Goal: Transaction & Acquisition: Purchase product/service

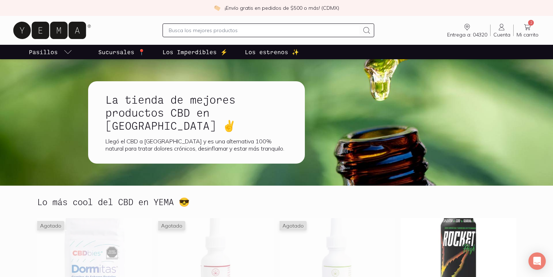
drag, startPoint x: 0, startPoint y: 0, endPoint x: 118, endPoint y: 53, distance: 129.0
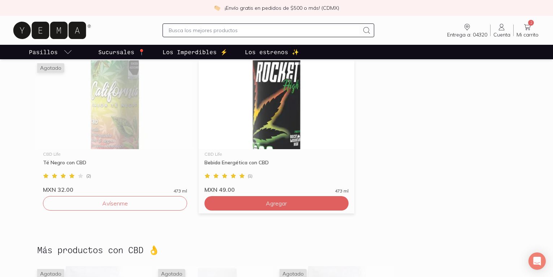
scroll to position [1067, 0]
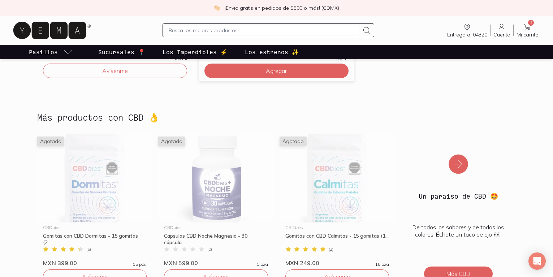
click at [323, 143] on img at bounding box center [337, 178] width 116 height 89
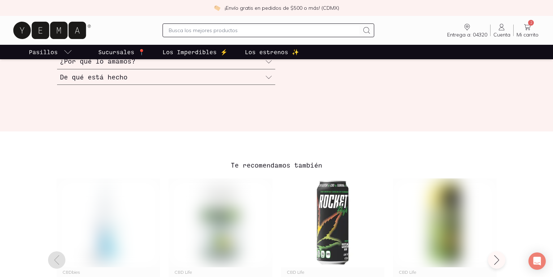
scroll to position [431, 0]
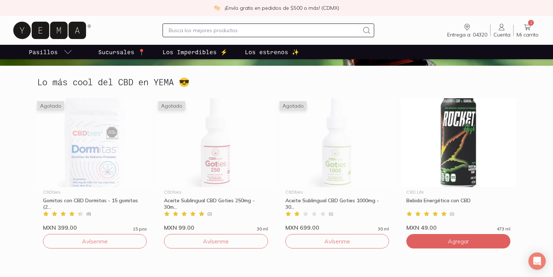
scroll to position [120, 0]
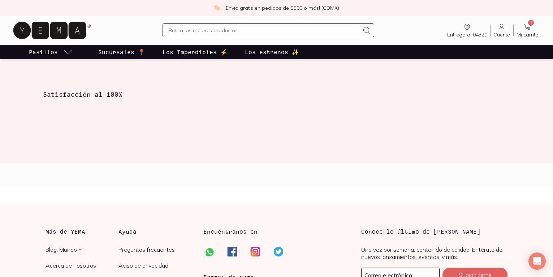
scroll to position [1155, 0]
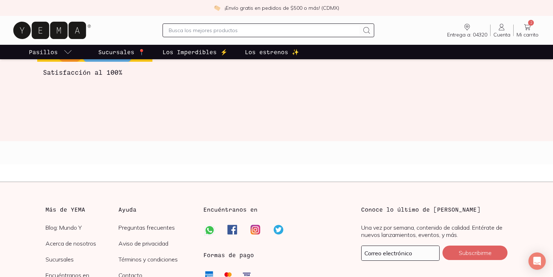
click at [120, 53] on p "Sucursales 📍" at bounding box center [121, 52] width 47 height 9
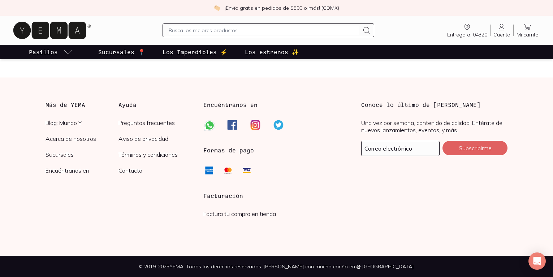
scroll to position [1260, 0]
